Goal: Task Accomplishment & Management: Use online tool/utility

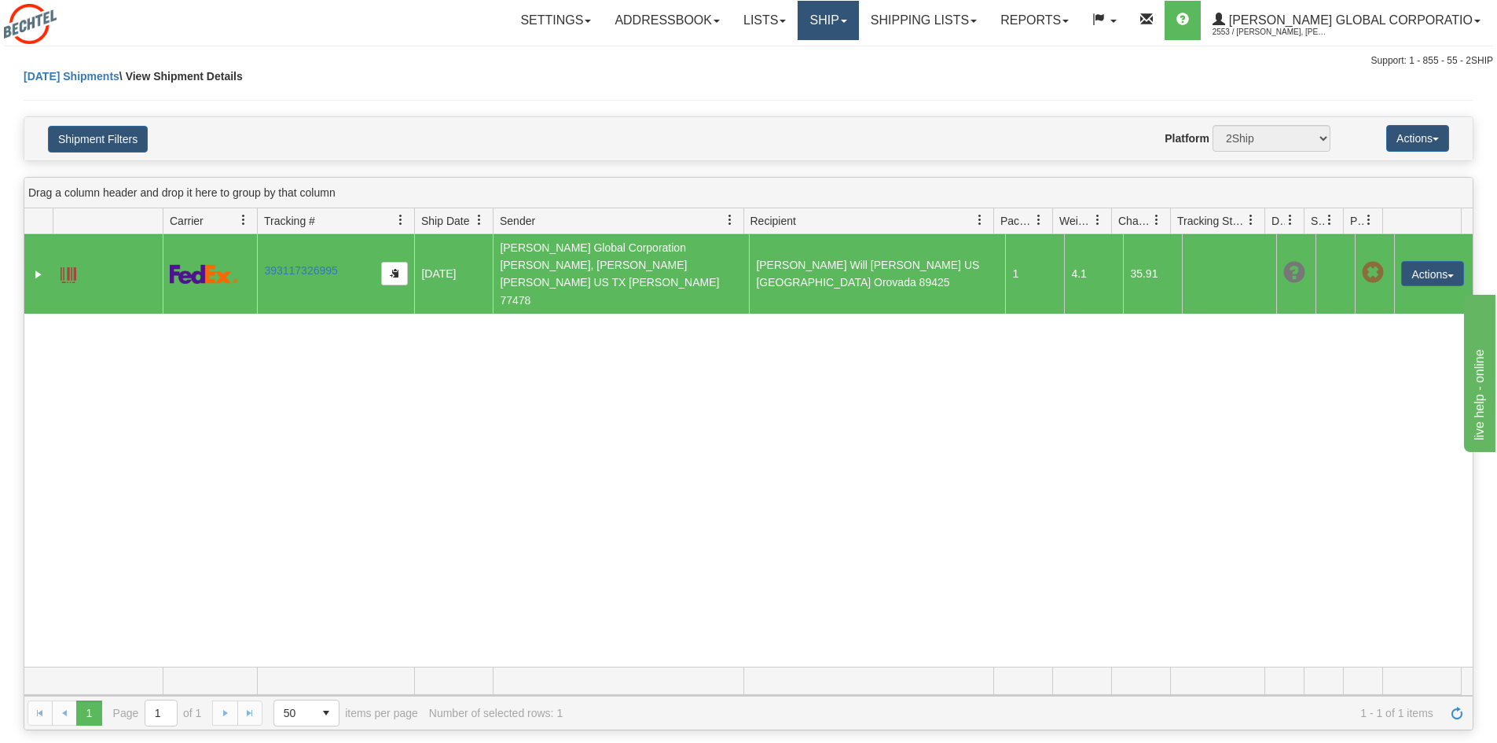
click at [858, 20] on link "Ship" at bounding box center [828, 20] width 61 height 39
click at [858, 50] on link "Ship Screen" at bounding box center [796, 55] width 124 height 20
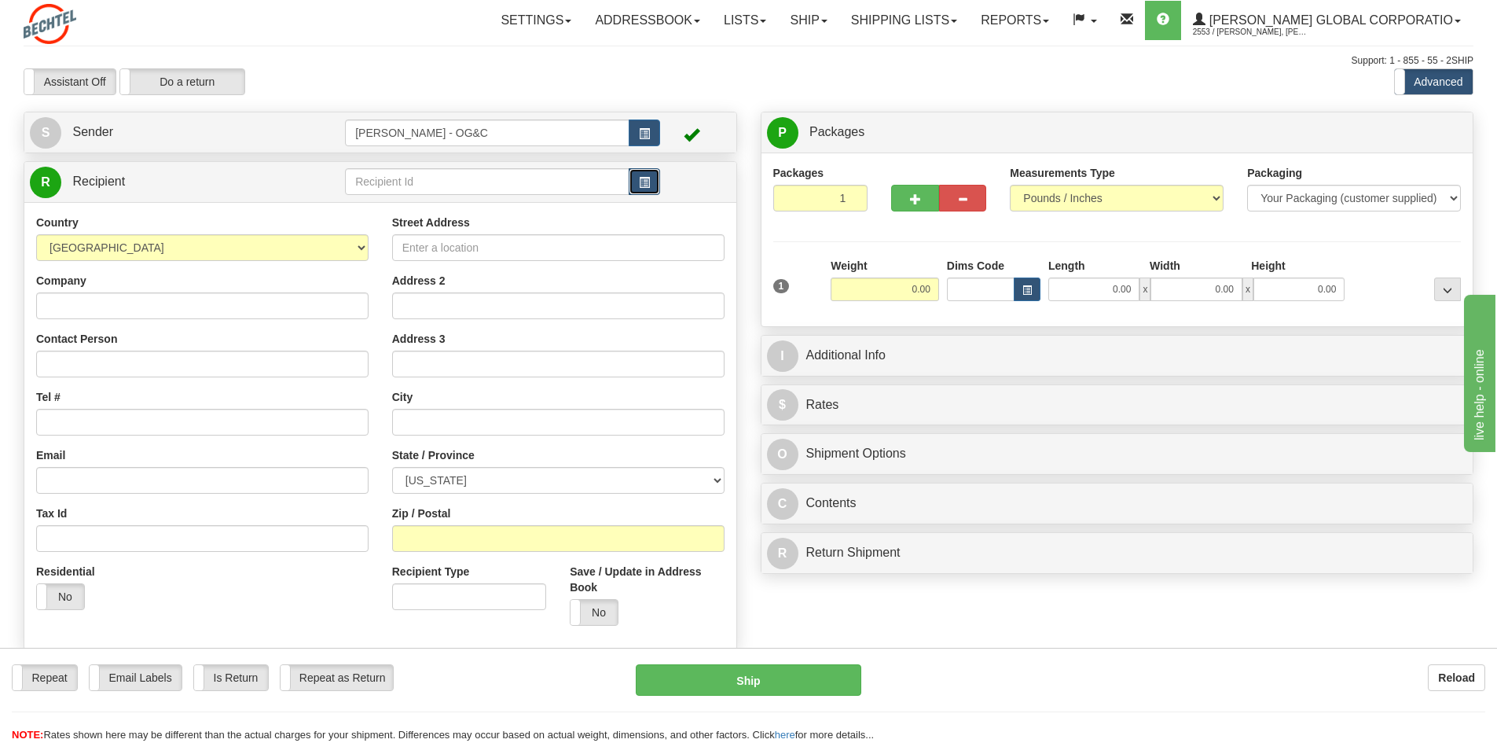
click at [653, 184] on button "button" at bounding box center [644, 181] width 31 height 27
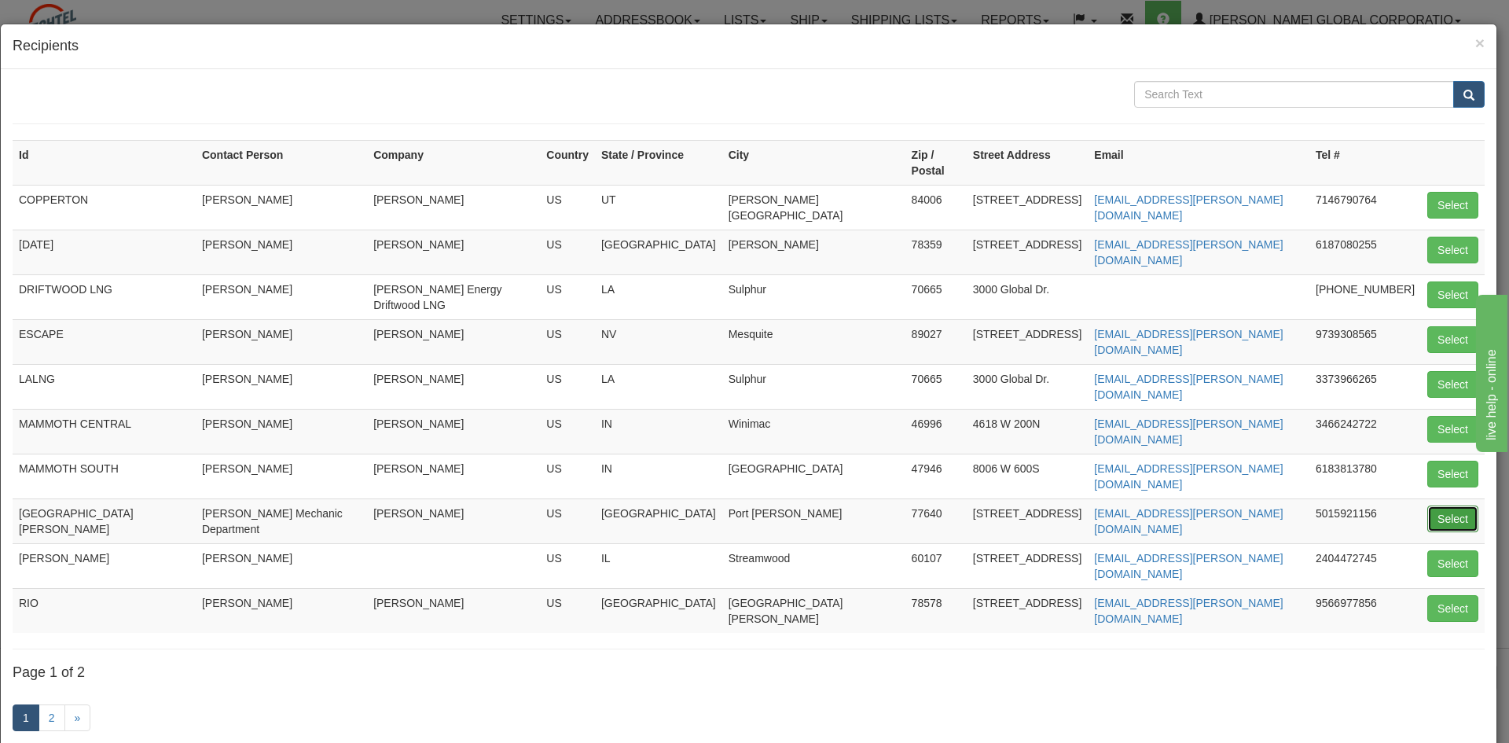
click at [1434, 505] on button "Select" at bounding box center [1452, 518] width 51 height 27
type input "[GEOGRAPHIC_DATA][PERSON_NAME]"
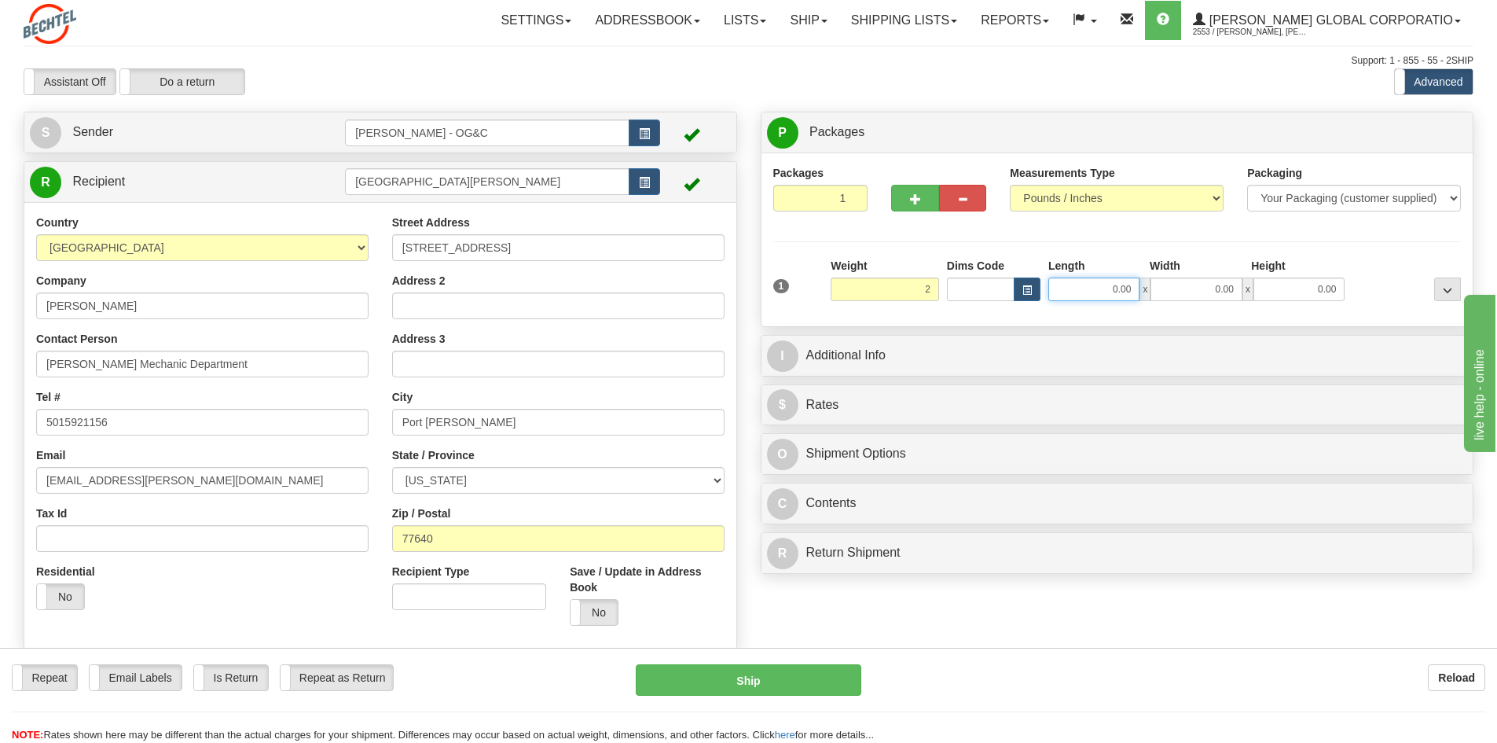
type input "2.00"
click at [1081, 299] on input "0.00" at bounding box center [1094, 289] width 91 height 24
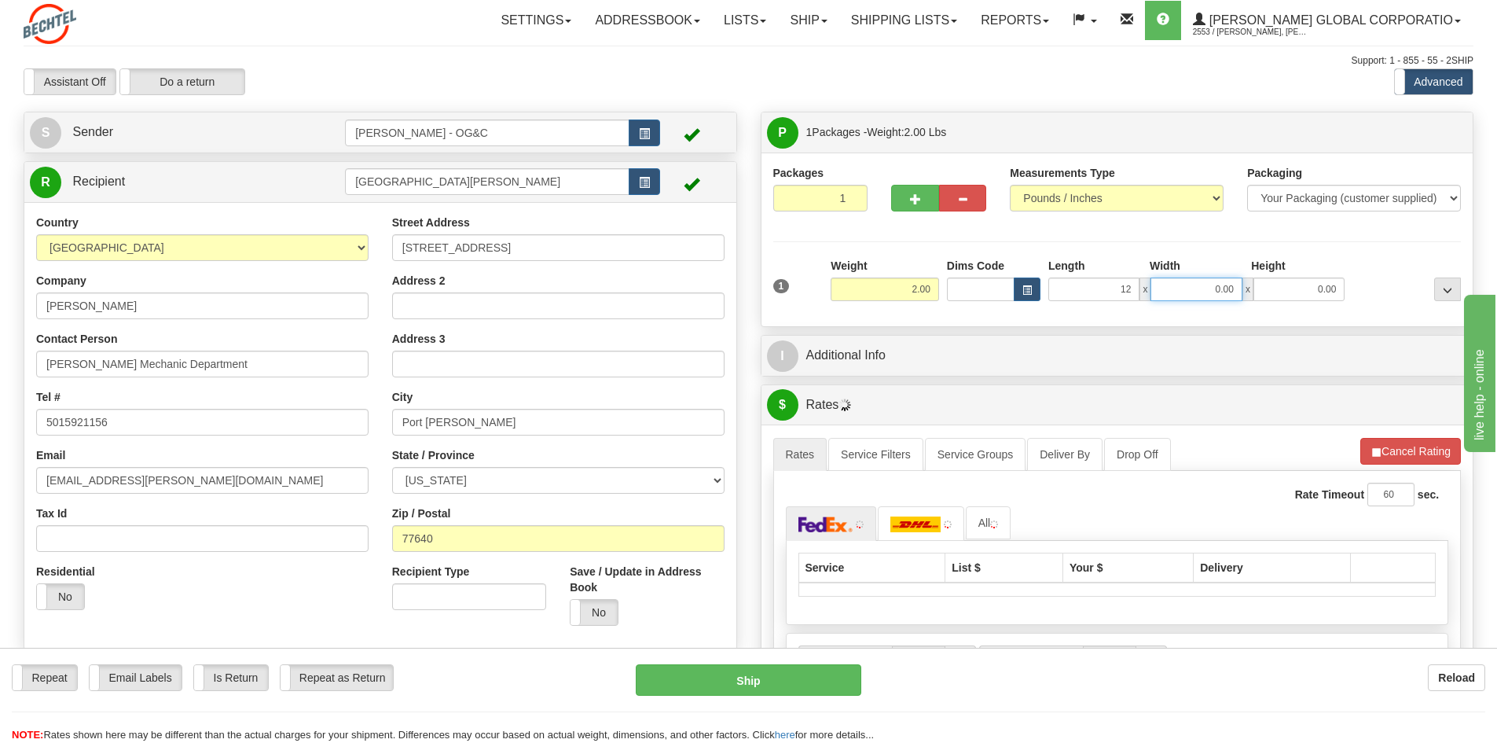
type input "12.00"
click at [1191, 288] on input "0.00" at bounding box center [1196, 289] width 91 height 24
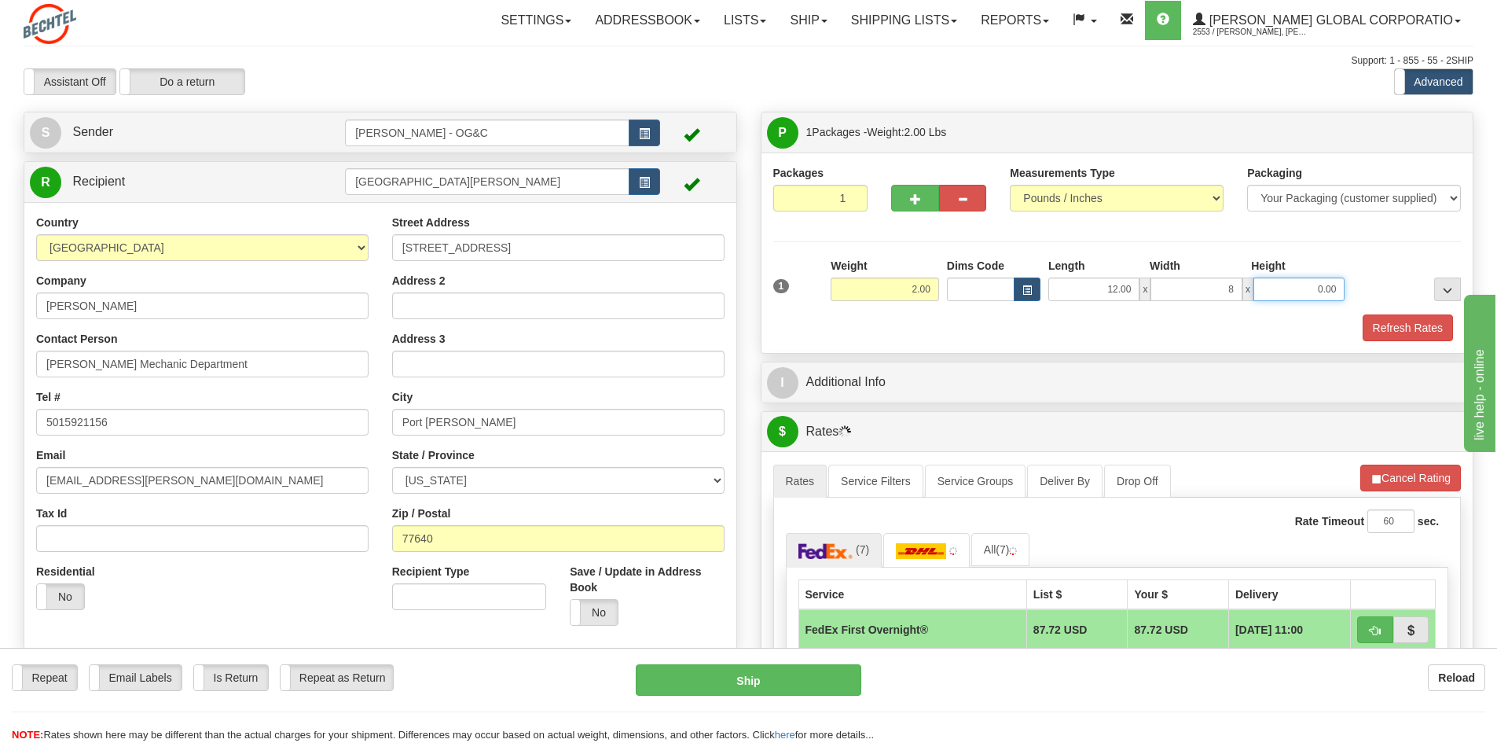
type input "8.00"
click at [1294, 291] on input "0.00" at bounding box center [1299, 289] width 91 height 24
type input "6.00"
click at [1394, 327] on button "Refresh Rates" at bounding box center [1408, 327] width 90 height 27
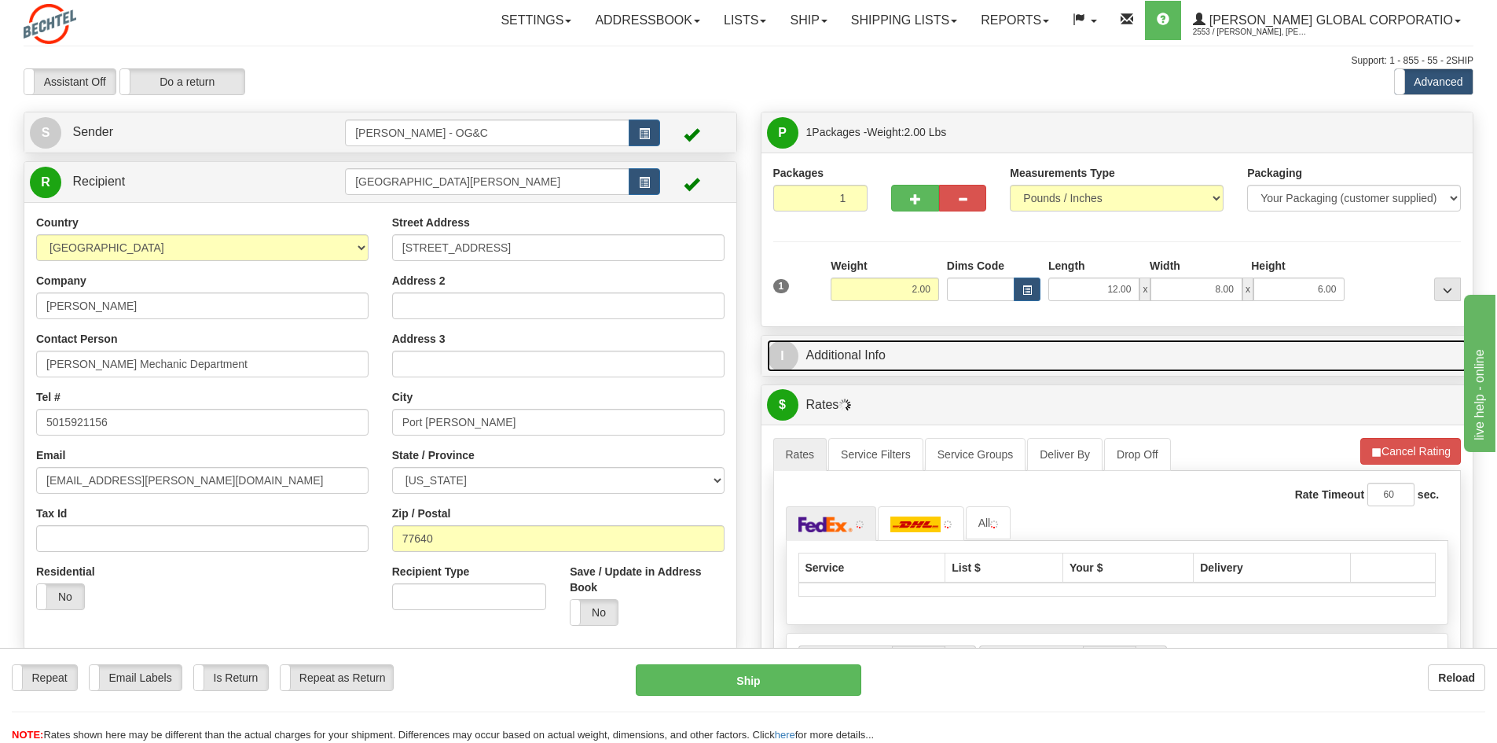
click at [884, 363] on link "I Additional Info" at bounding box center [1117, 356] width 701 height 32
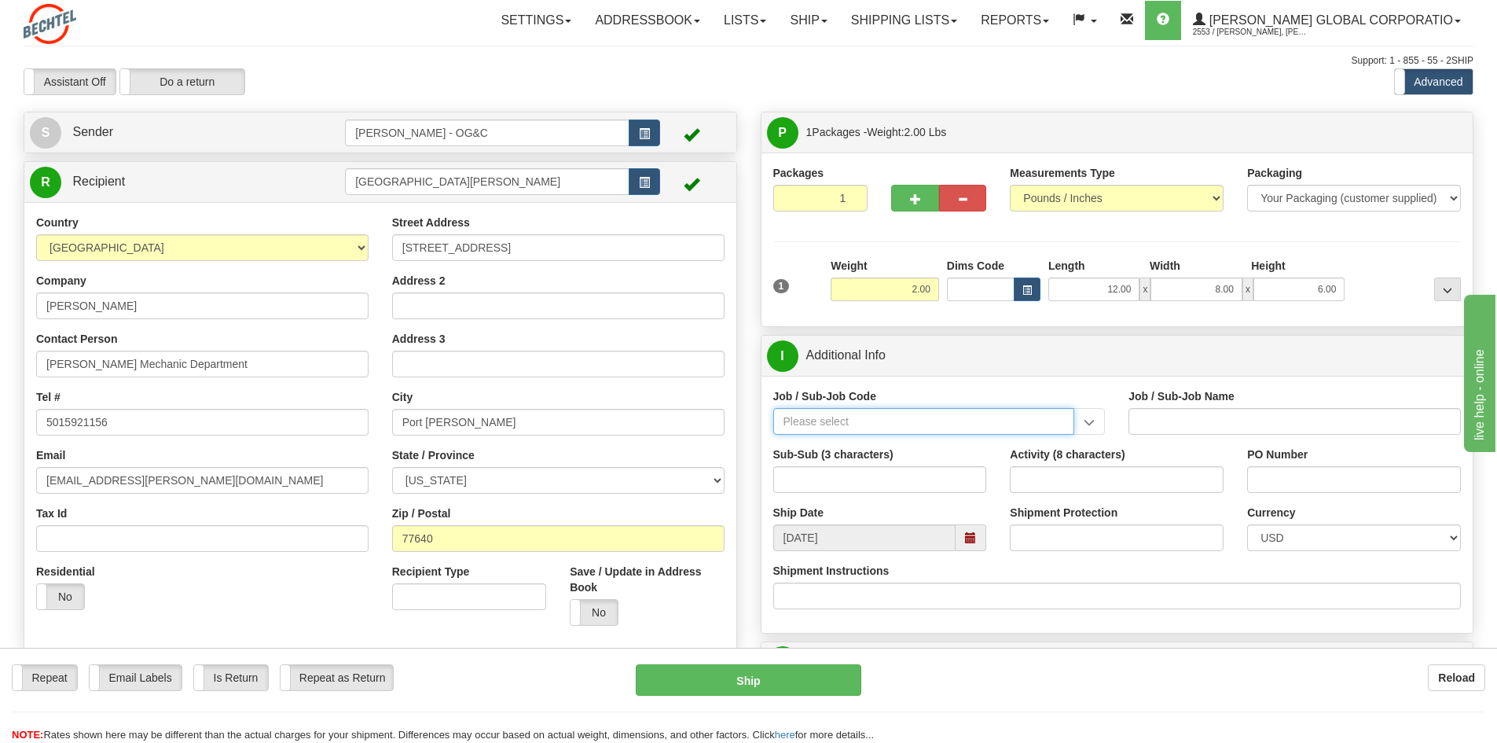
click at [850, 422] on input "Job / Sub-Job Code" at bounding box center [924, 421] width 302 height 27
click at [861, 443] on div "86711-YEU" at bounding box center [920, 445] width 286 height 17
type input "86711-YEU"
type input "BEO - CONSTRUCTION EQUIPMENT - US INVENTORY/FLEET"
type input "86711-YEU"
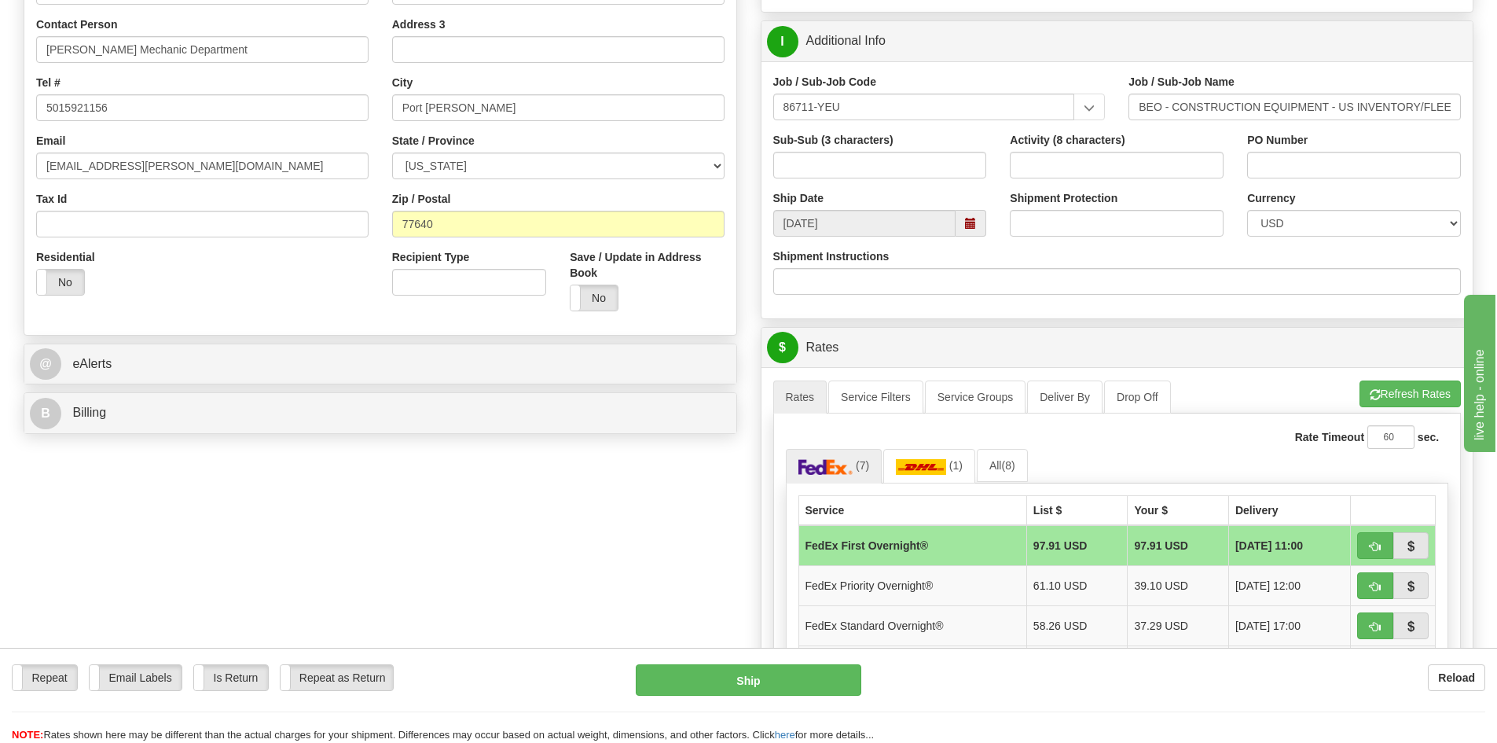
scroll to position [550, 0]
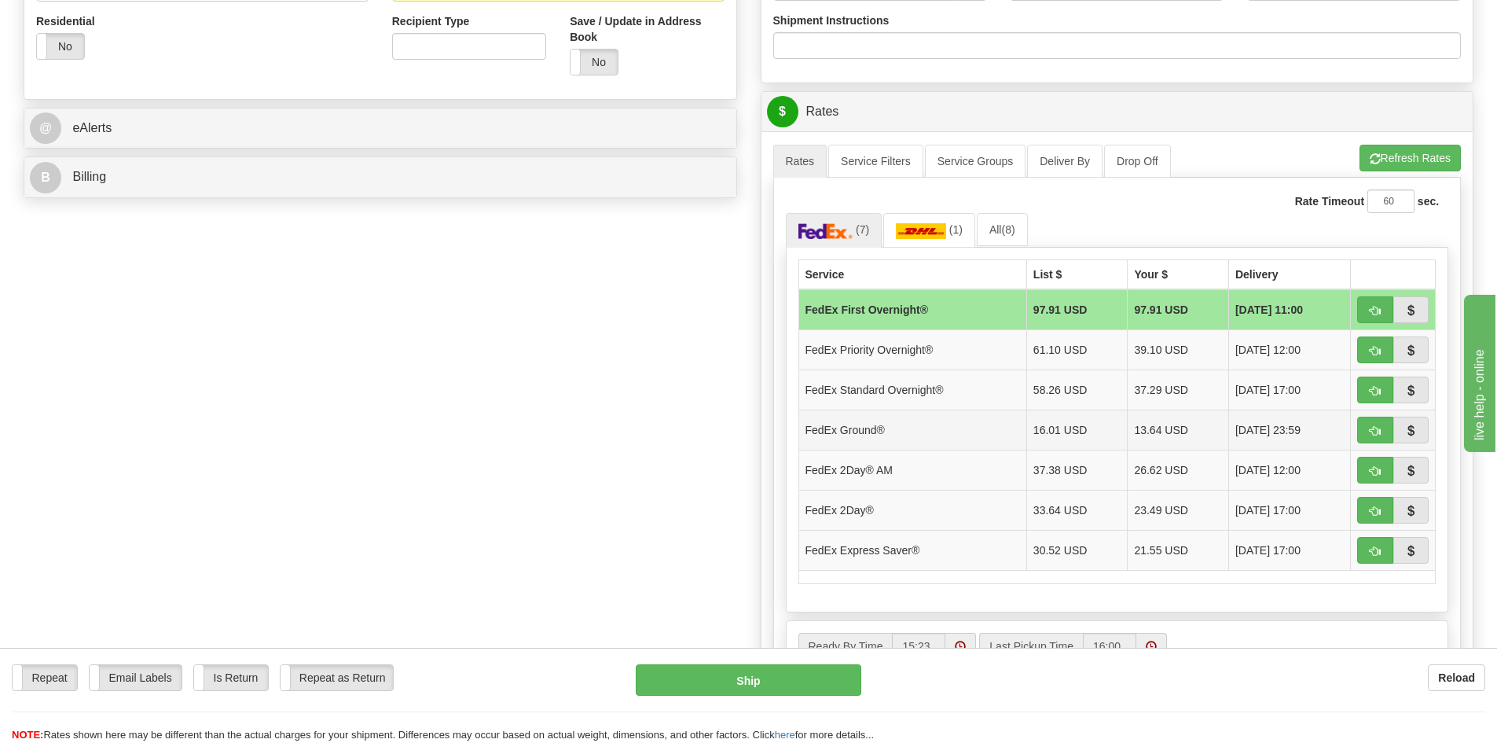
click at [937, 435] on td "FedEx Ground®" at bounding box center [913, 430] width 228 height 40
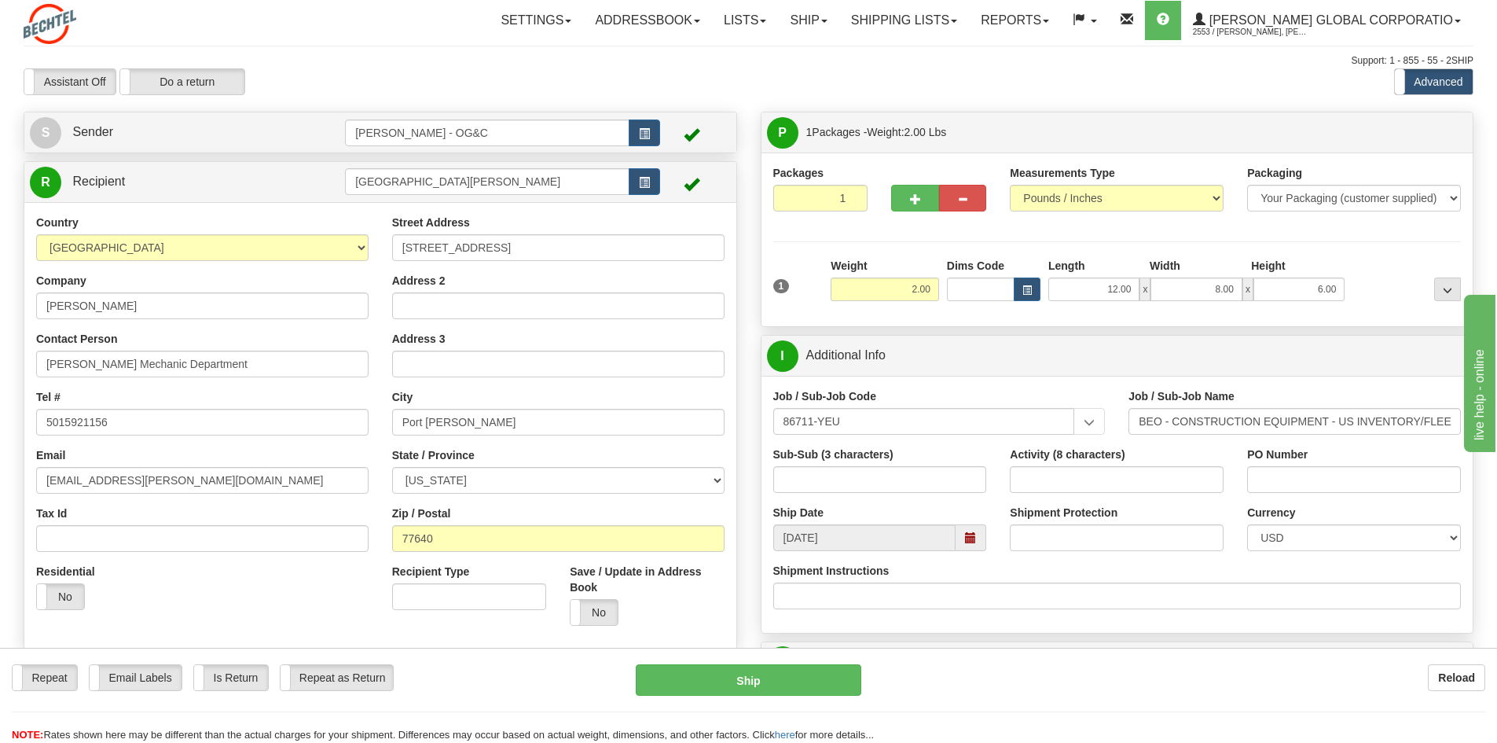
scroll to position [157, 0]
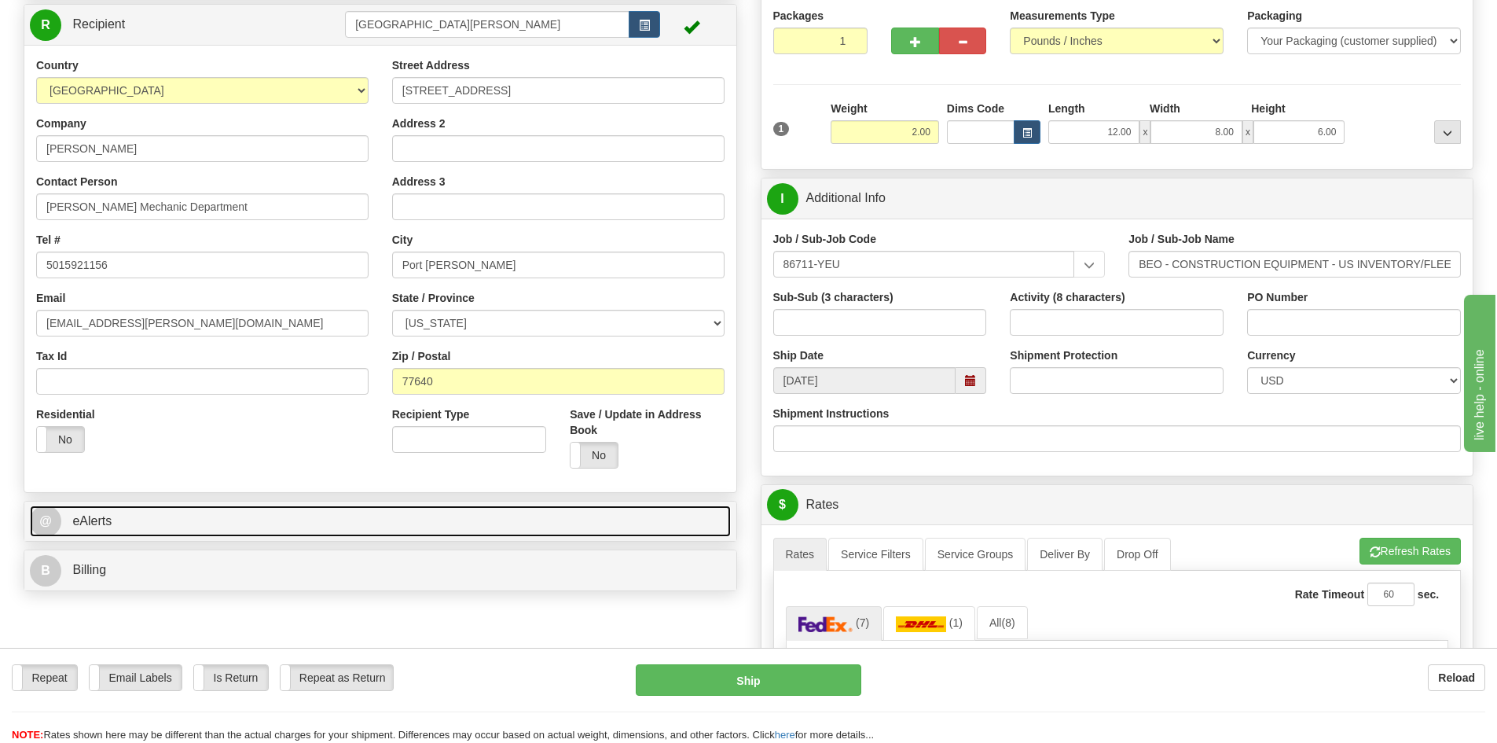
click at [156, 526] on link "@ eAlerts" at bounding box center [380, 521] width 701 height 32
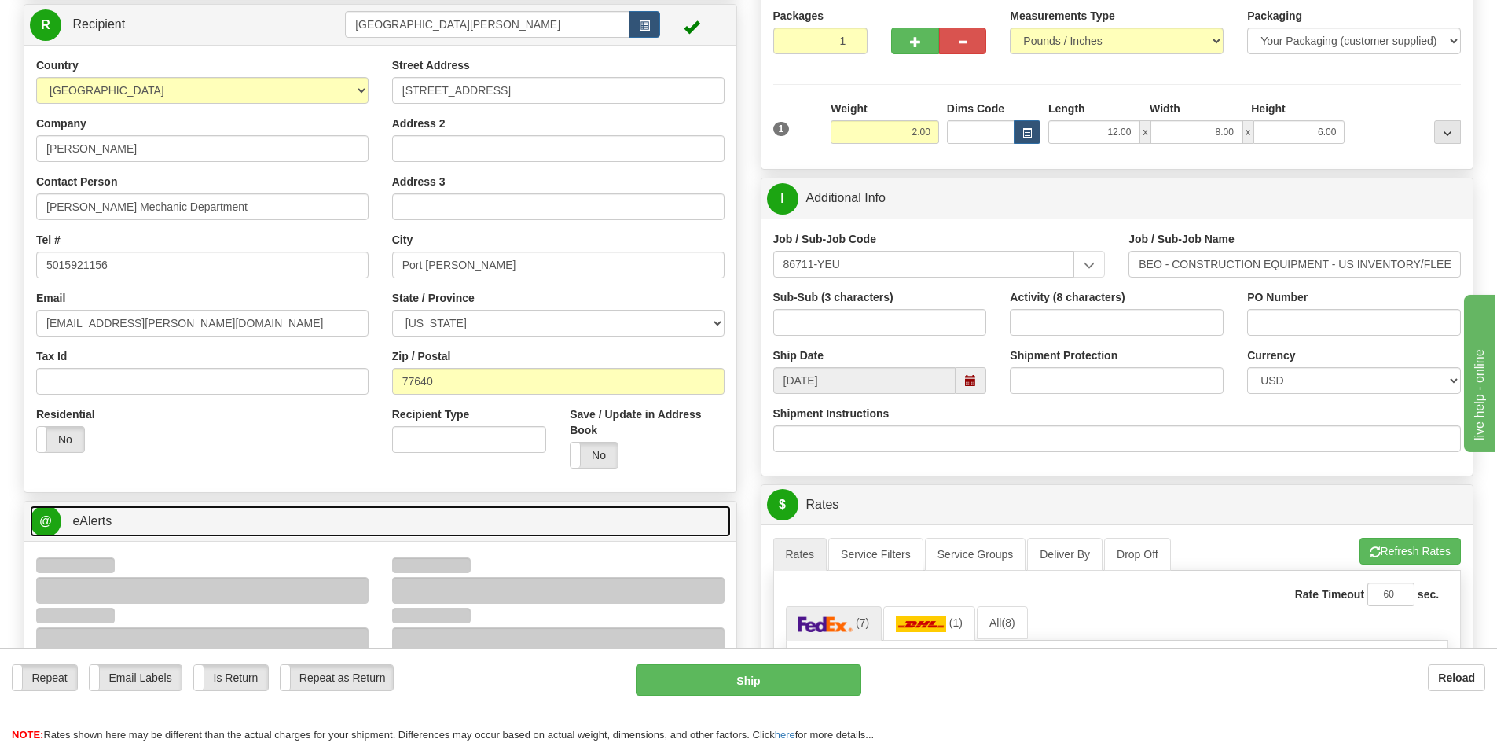
scroll to position [314, 0]
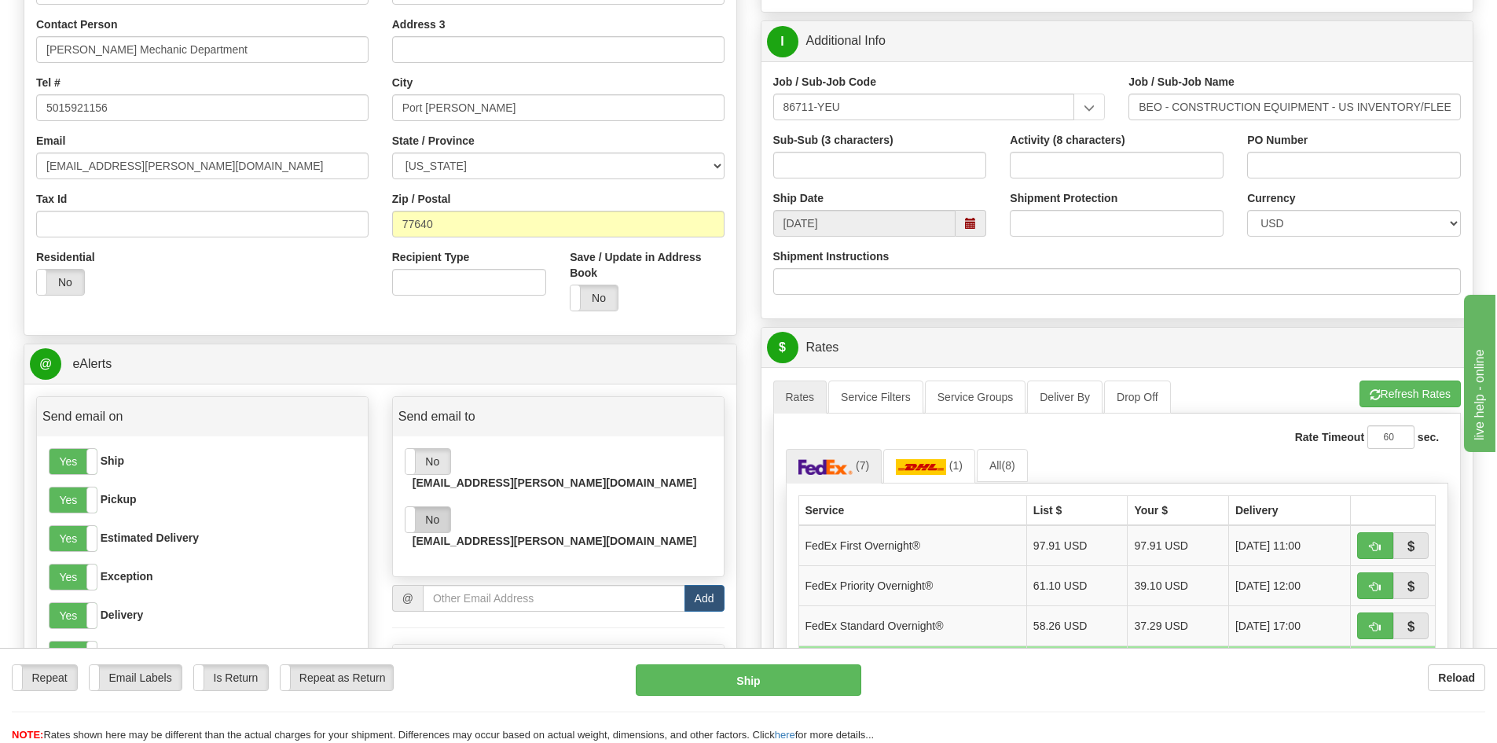
click at [432, 507] on label "No" at bounding box center [428, 519] width 45 height 25
click at [164, 675] on label "Email Labels" at bounding box center [136, 677] width 92 height 25
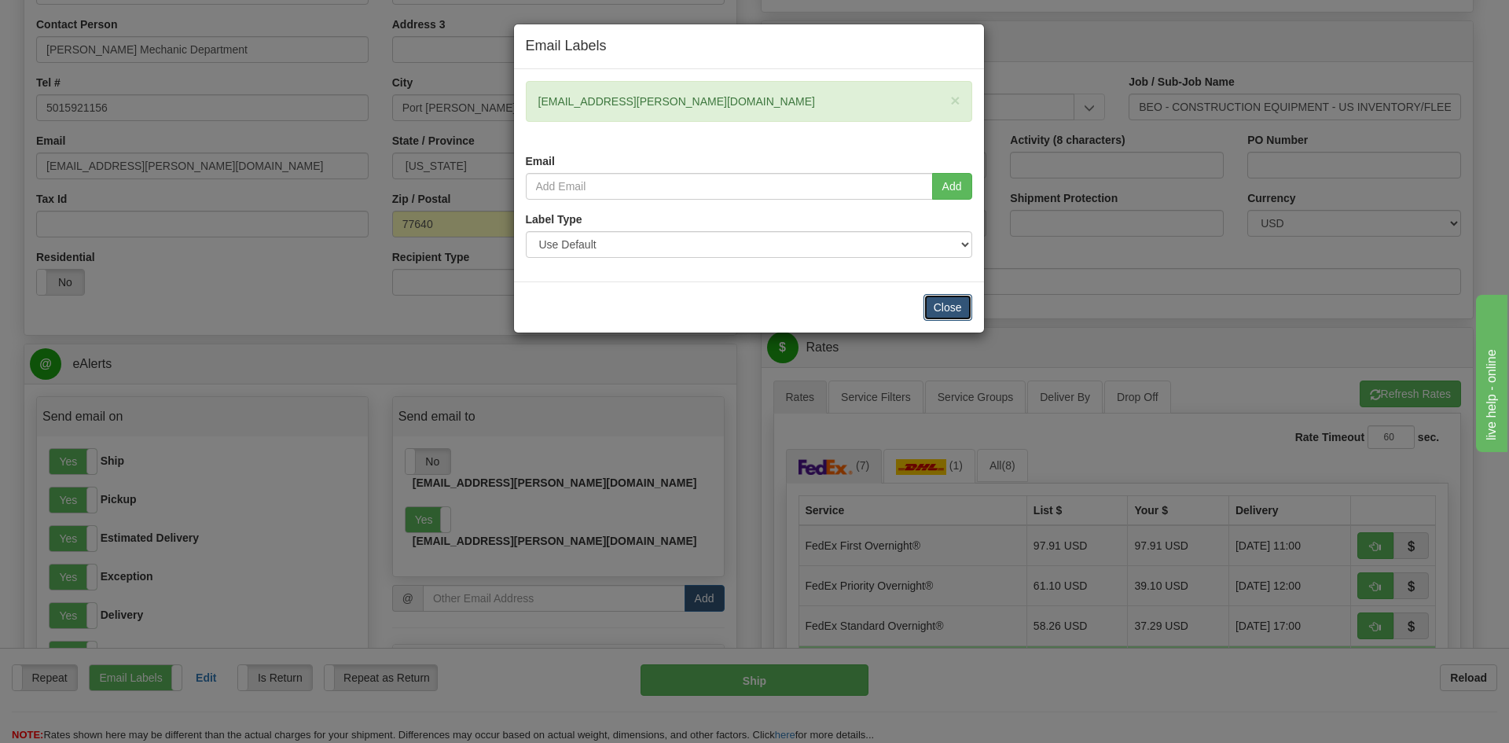
click at [950, 311] on button "Close" at bounding box center [948, 307] width 49 height 27
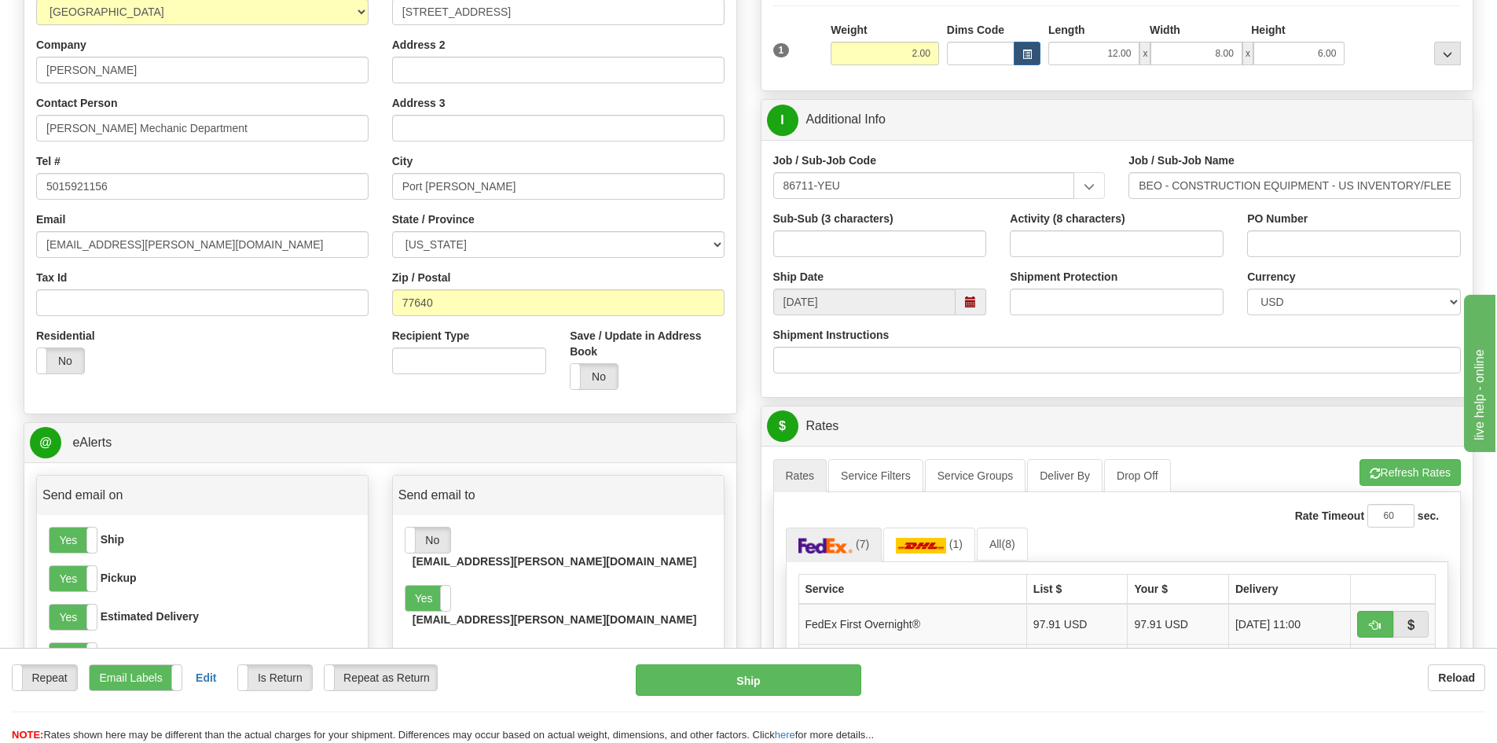
scroll to position [0, 0]
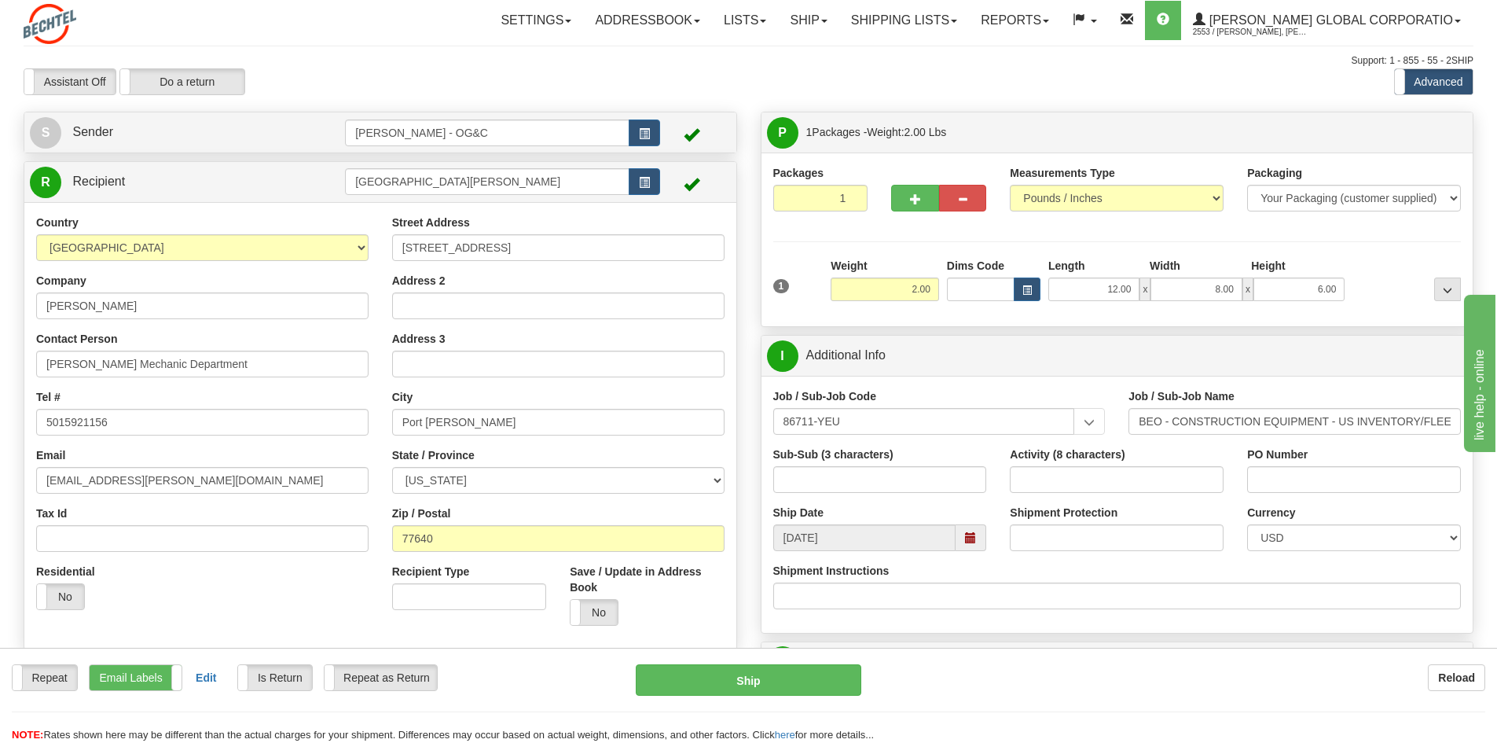
click at [446, 100] on div "Toggle navigation Settings Shipping Preferences Fields Preferences New" at bounding box center [748, 749] width 1497 height 1499
click at [798, 689] on button "Ship" at bounding box center [749, 679] width 226 height 31
type input "92"
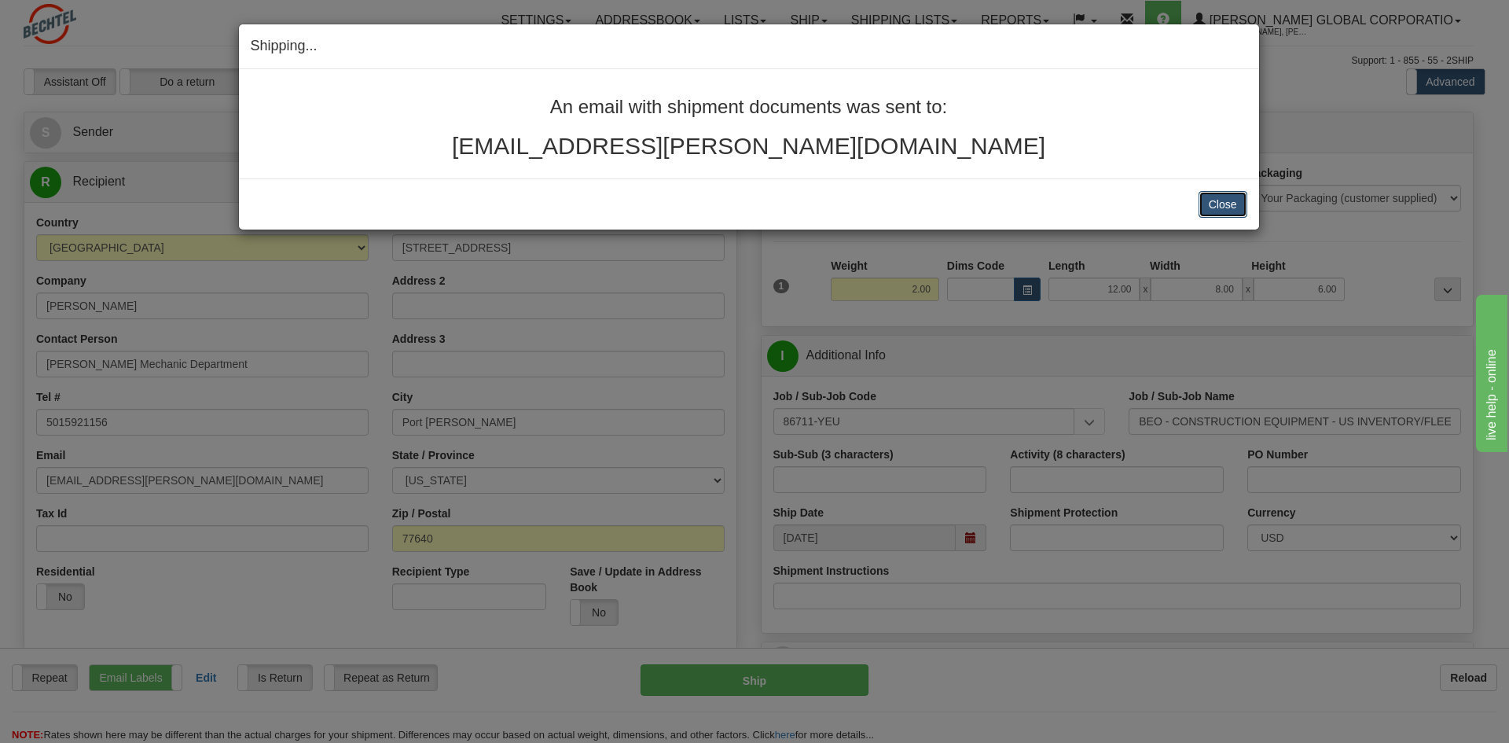
click at [1238, 210] on button "Close" at bounding box center [1223, 204] width 49 height 27
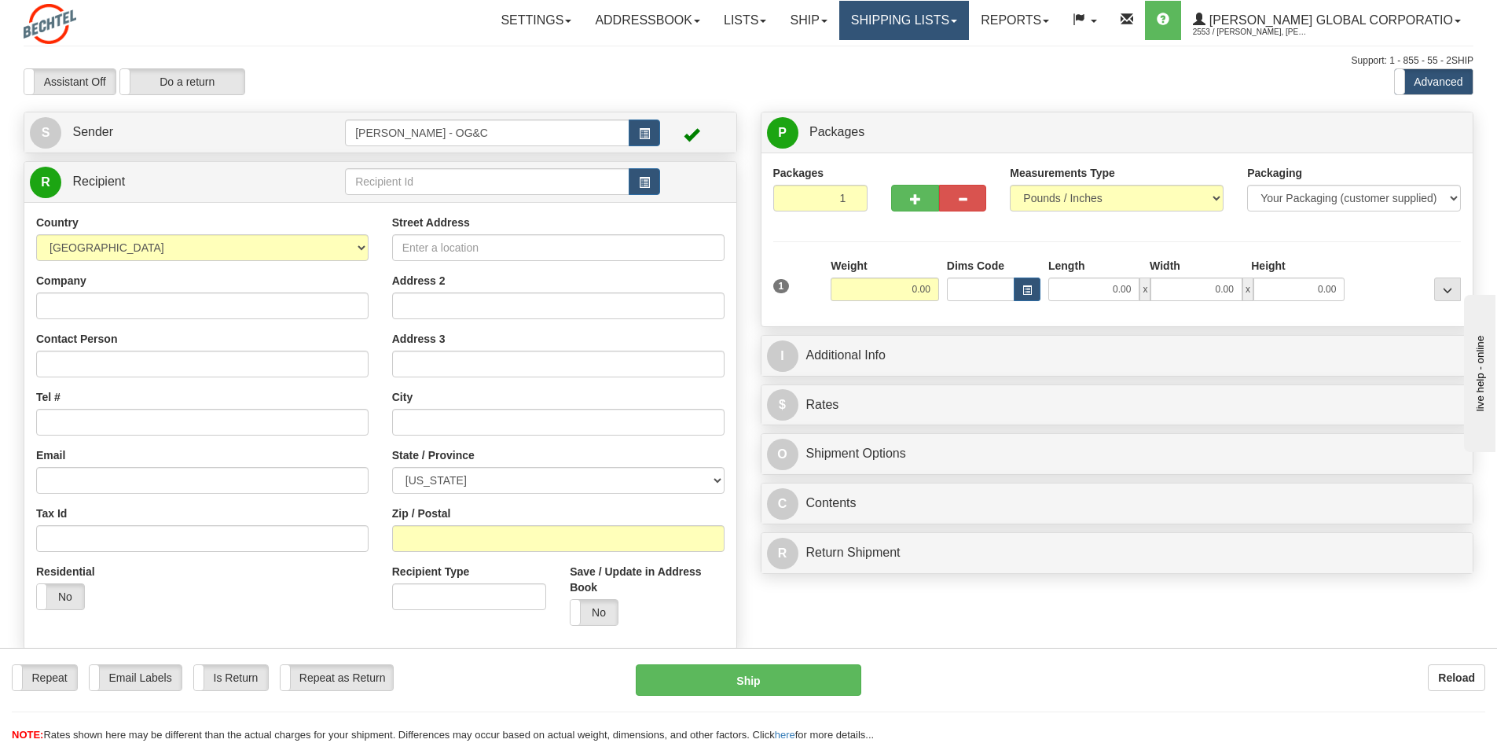
click at [921, 28] on link "Shipping lists" at bounding box center [904, 20] width 130 height 39
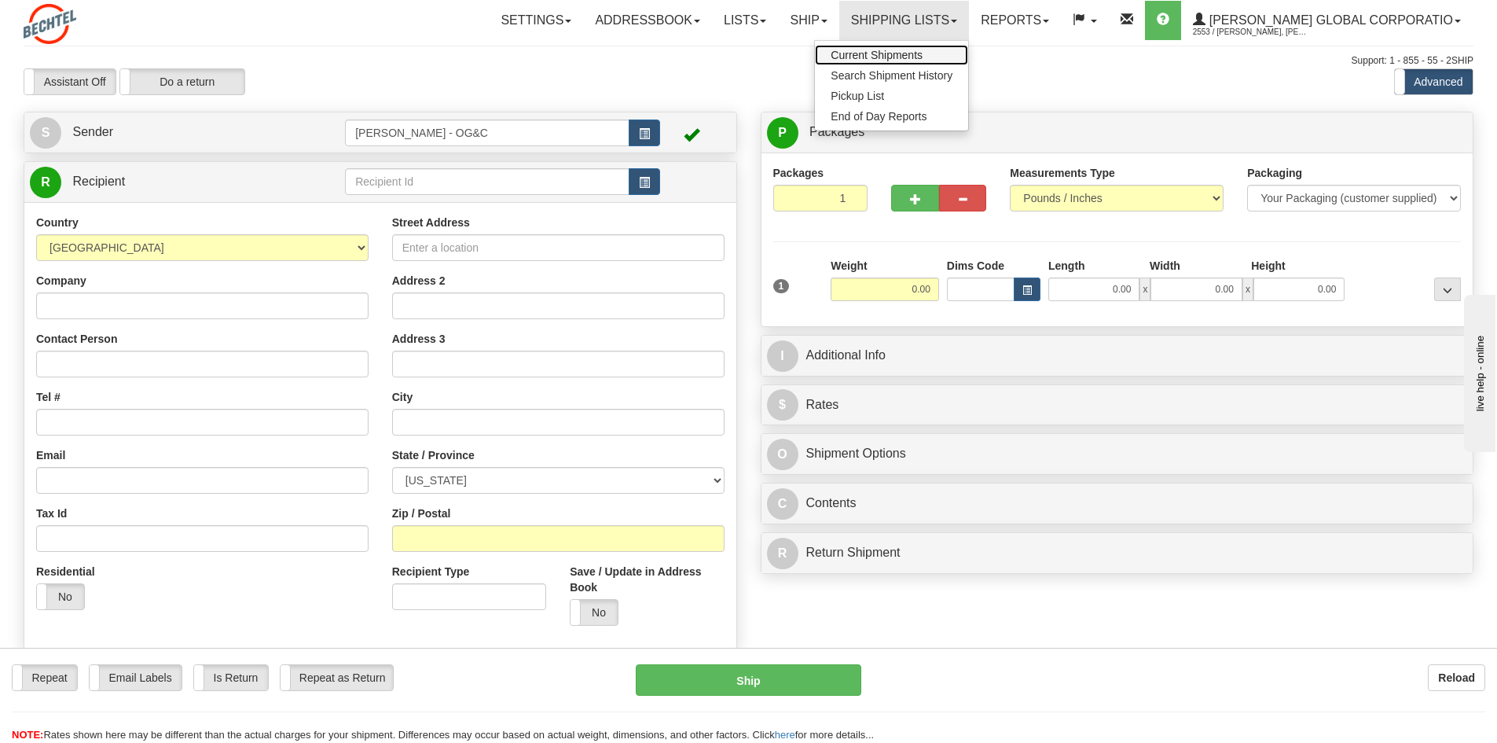
click at [916, 59] on span "Current Shipments" at bounding box center [877, 55] width 92 height 13
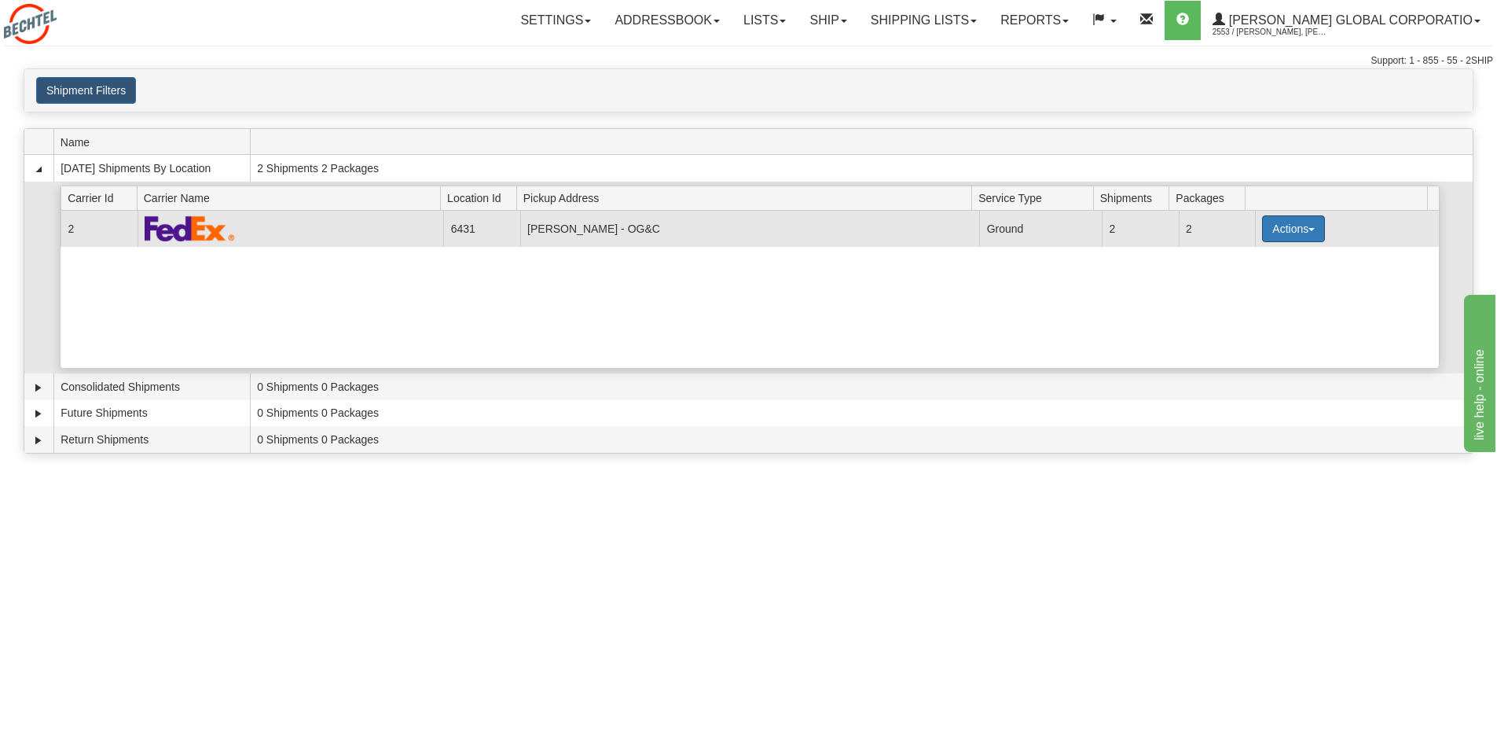
click at [1298, 237] on button "Actions" at bounding box center [1293, 228] width 63 height 27
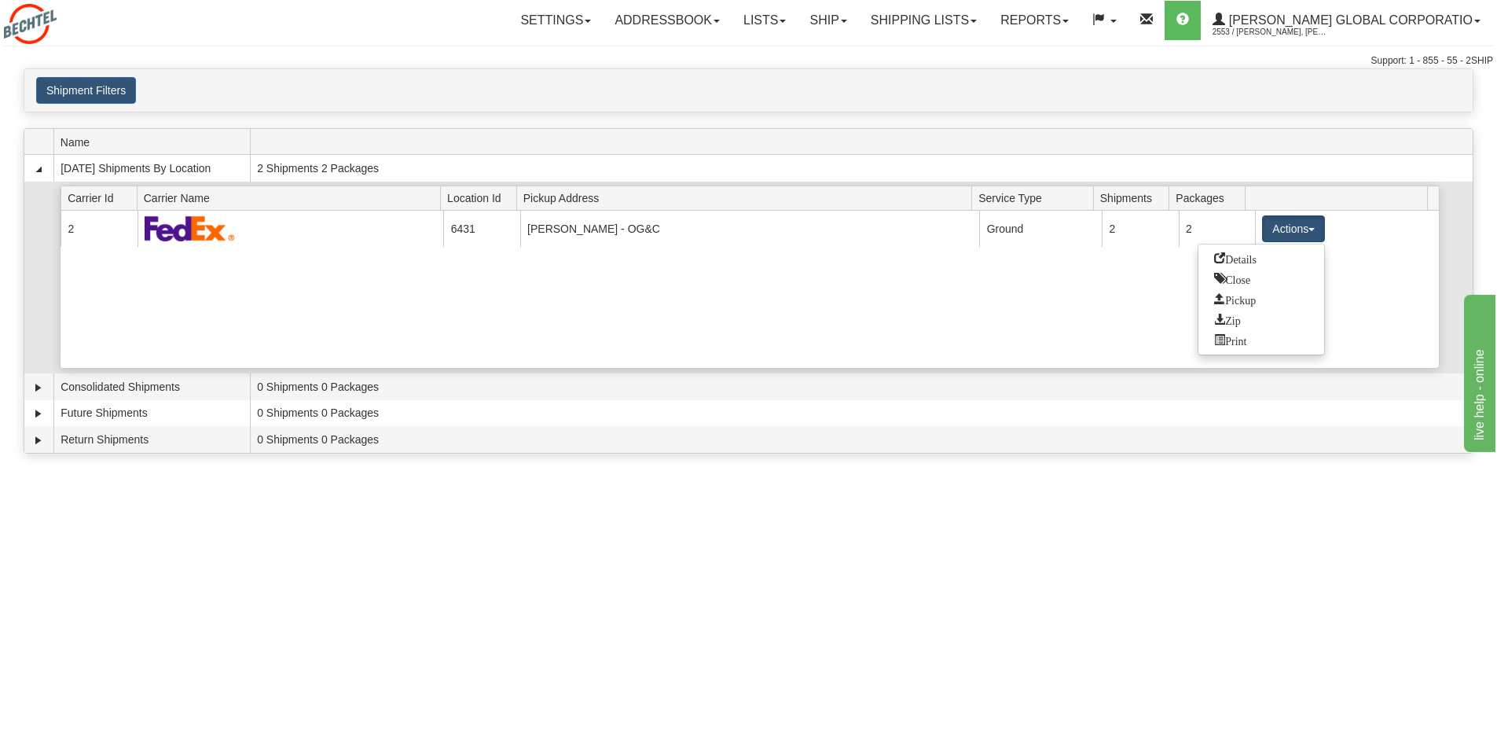
click at [761, 310] on div "Current 2 6431 Sugarland - OG&C 22819 Ground 2 2 Actions Details Close Pickup Z…" at bounding box center [750, 289] width 1379 height 157
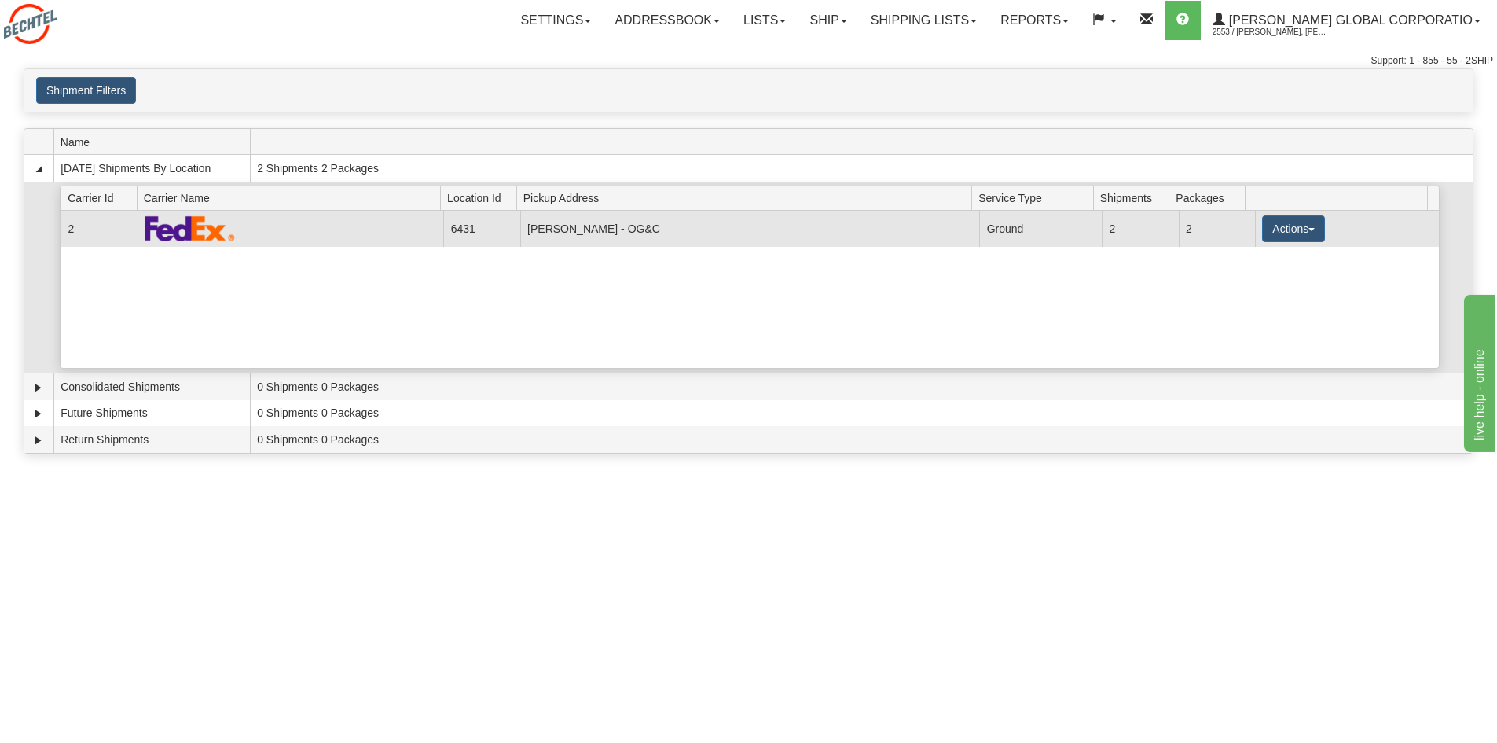
click at [159, 238] on img at bounding box center [190, 228] width 90 height 26
click at [1286, 238] on button "Actions" at bounding box center [1293, 228] width 63 height 27
click at [1261, 339] on link "Print" at bounding box center [1262, 340] width 126 height 20
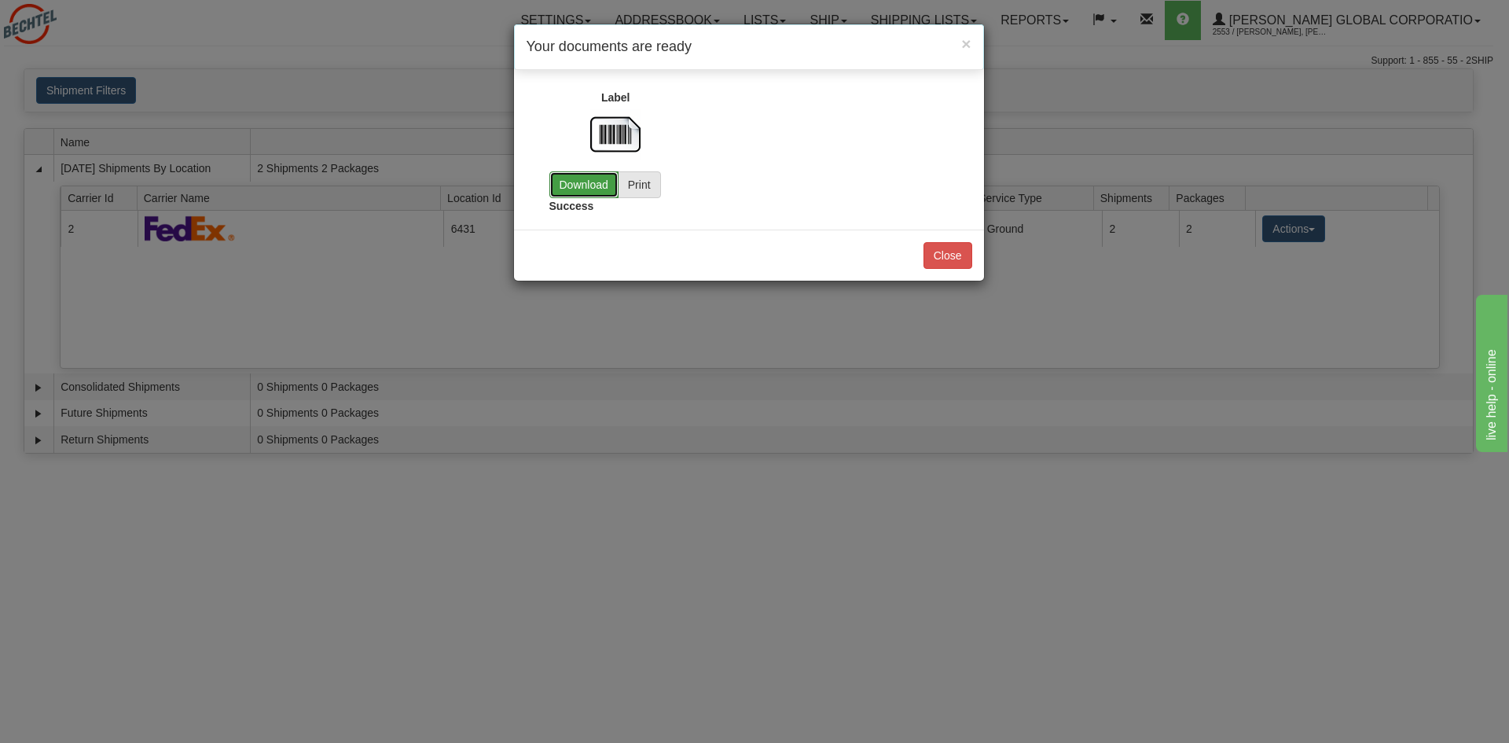
click at [595, 186] on link "Download" at bounding box center [583, 184] width 69 height 27
